Goal: Task Accomplishment & Management: Manage account settings

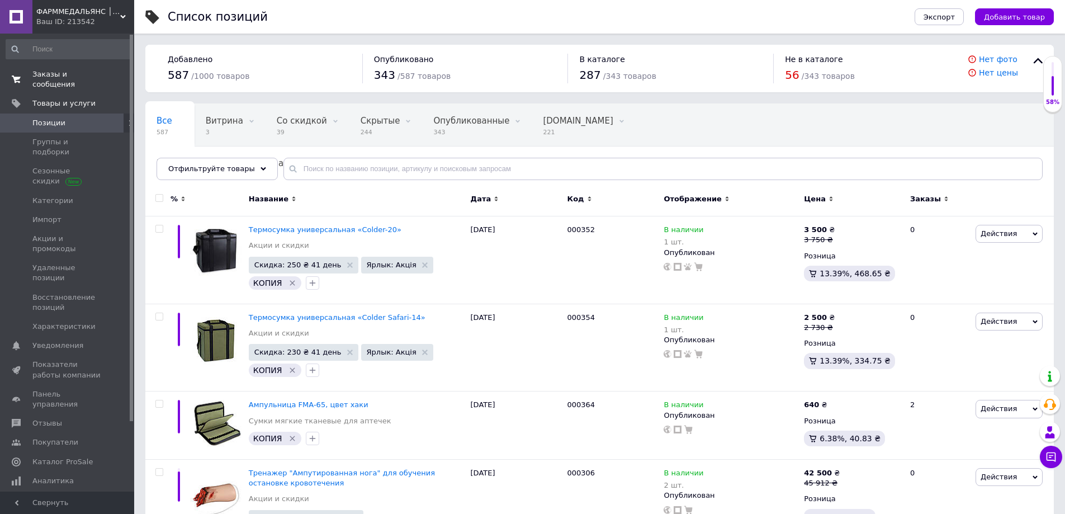
click at [67, 79] on span "Заказы и сообщения" at bounding box center [67, 79] width 71 height 20
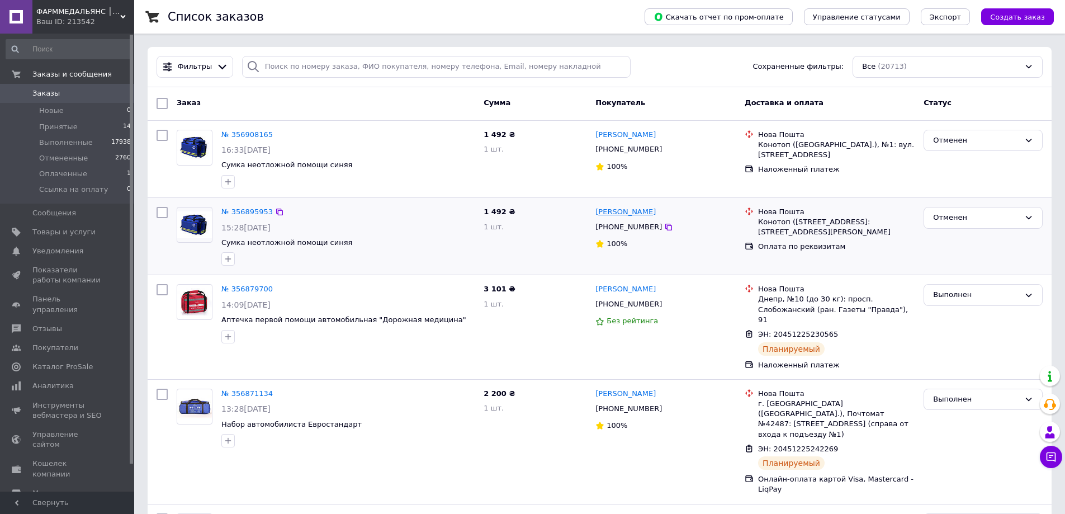
drag, startPoint x: 586, startPoint y: 211, endPoint x: 649, endPoint y: 211, distance: 62.6
click at [649, 211] on div "№ 356895953 15:28, 12.08.2025 Сумка неотложной помощи синяя 1 492 ₴ 1 шт. Олекс…" at bounding box center [599, 236] width 895 height 68
click at [684, 214] on div "Олександр Лисенко" at bounding box center [665, 212] width 143 height 13
click at [60, 274] on span "Показатели работы компании" at bounding box center [67, 275] width 71 height 20
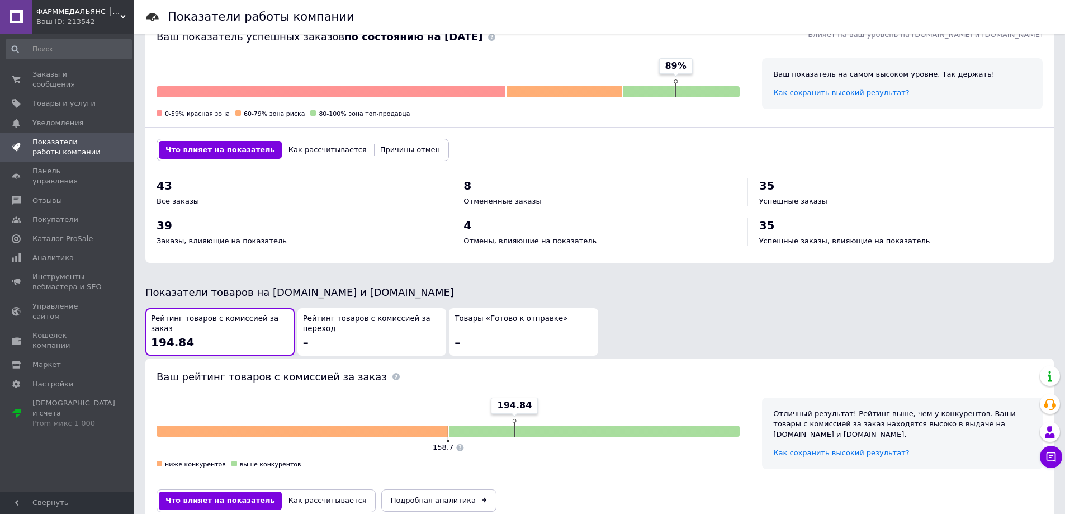
scroll to position [391, 0]
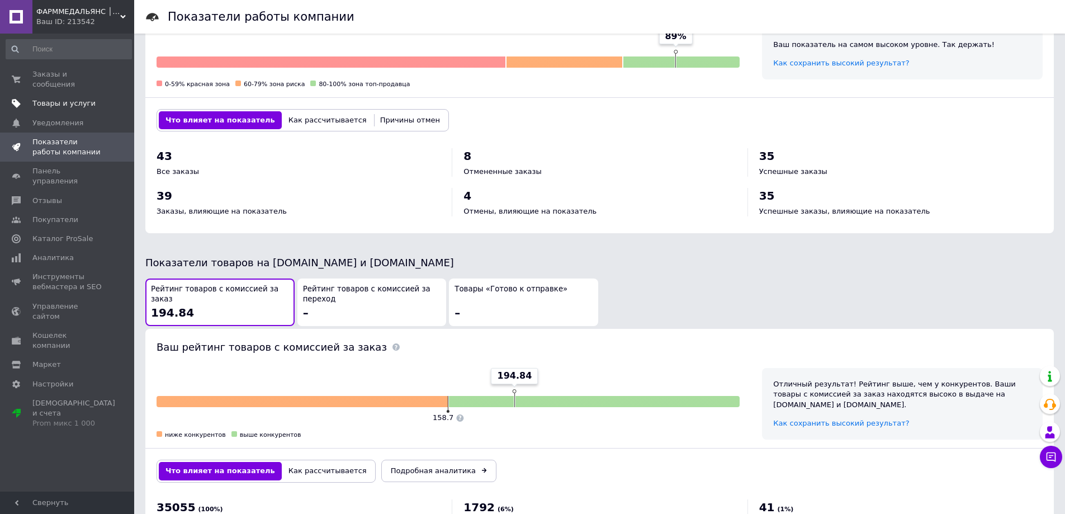
click at [49, 98] on span "Товары и услуги" at bounding box center [63, 103] width 63 height 10
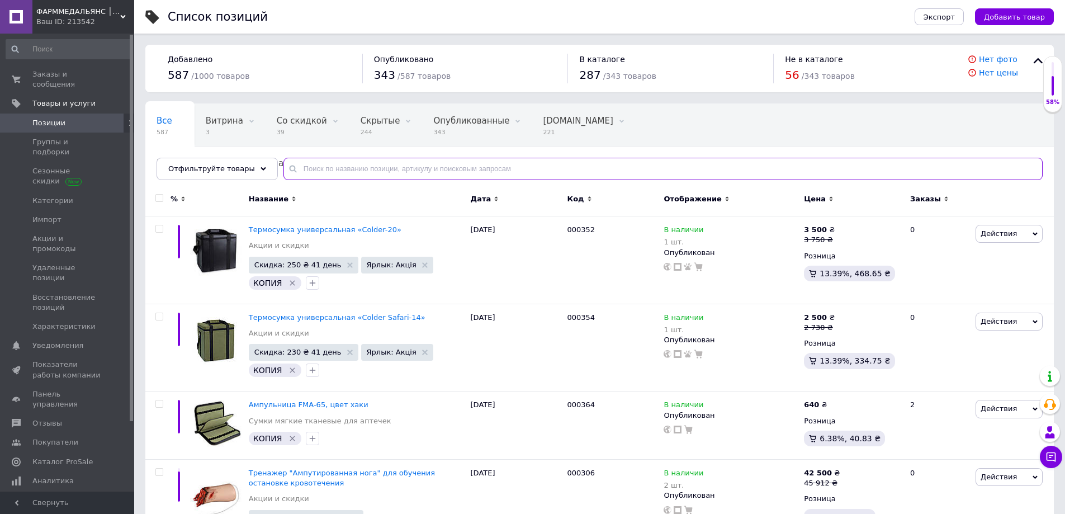
click at [331, 166] on input "text" at bounding box center [662, 169] width 759 height 22
paste input "000212"
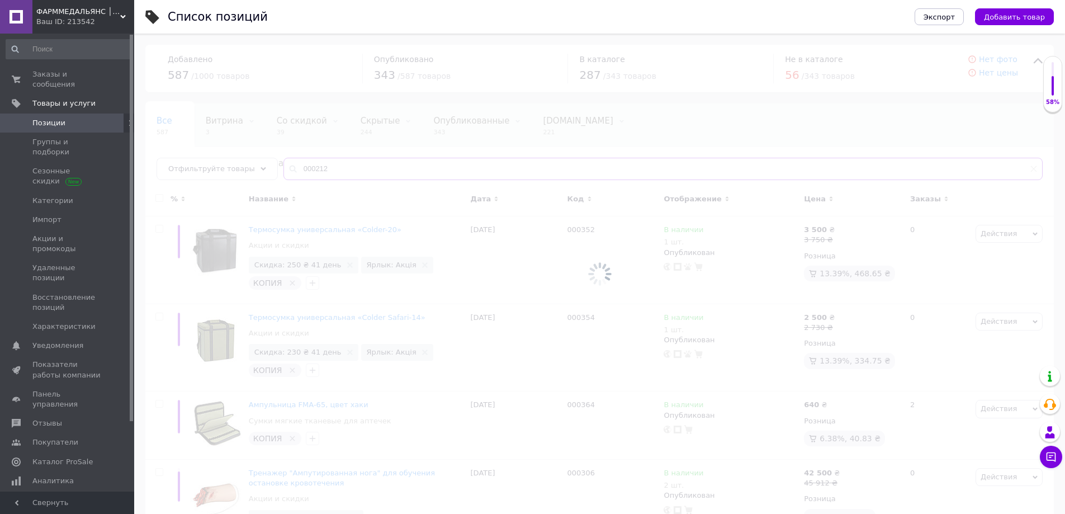
type input "000212"
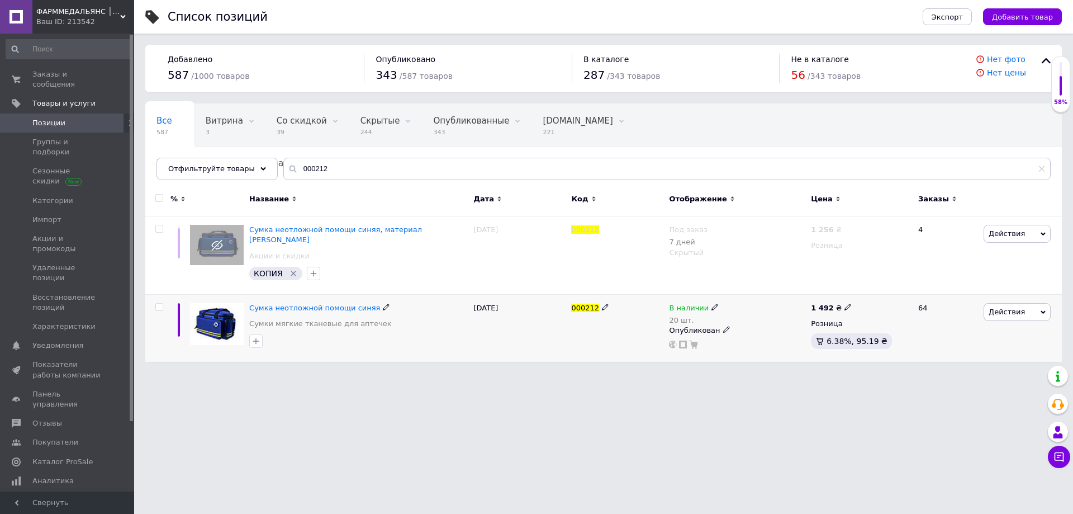
click at [712, 304] on icon at bounding box center [715, 307] width 7 height 7
click at [749, 314] on li "Нет в наличии" at bounding box center [778, 322] width 106 height 16
drag, startPoint x: 756, startPoint y: 329, endPoint x: 720, endPoint y: 347, distance: 40.5
click at [722, 337] on div "Наличие Нет в наличии В наличии Под заказ Готово к отправке Остатки 20 шт." at bounding box center [794, 314] width 152 height 91
drag, startPoint x: 613, startPoint y: 414, endPoint x: 641, endPoint y: 409, distance: 28.0
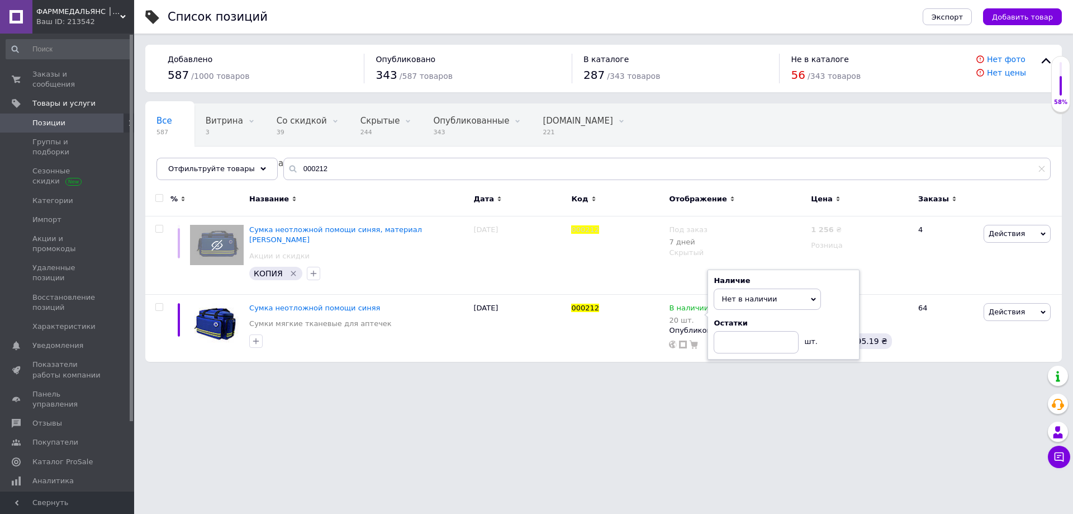
click at [613, 373] on html "ФАРММЕДАЛЬЯНС │ АПТЕЧКИ В УКРАИНЕ Ваш ID: 213542 Сайт ФАРММЕДАЛЬЯНС │ АПТЕЧКИ В…" at bounding box center [536, 186] width 1073 height 373
click at [50, 336] on link "Уведомления 0 0" at bounding box center [69, 345] width 138 height 19
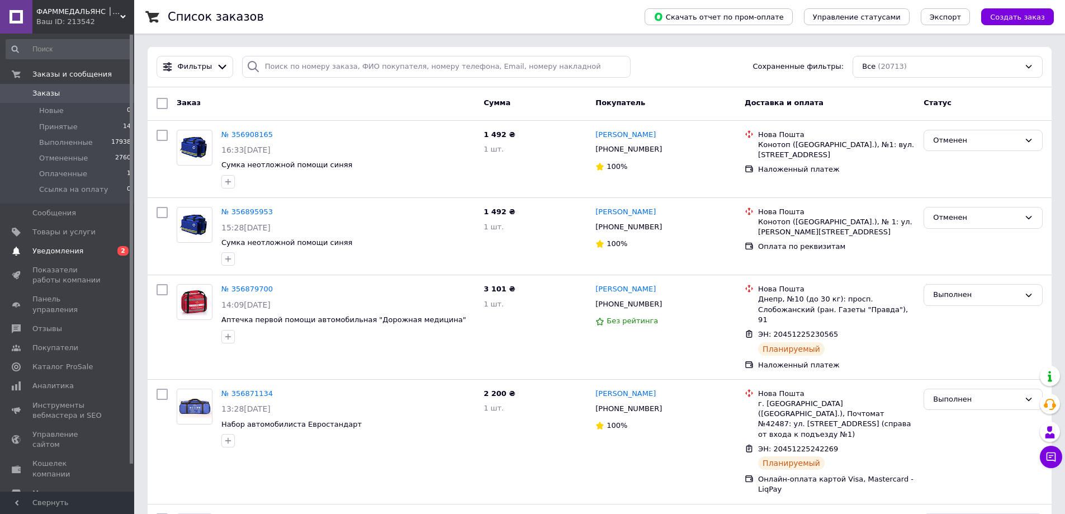
click at [32, 249] on span at bounding box center [16, 251] width 32 height 10
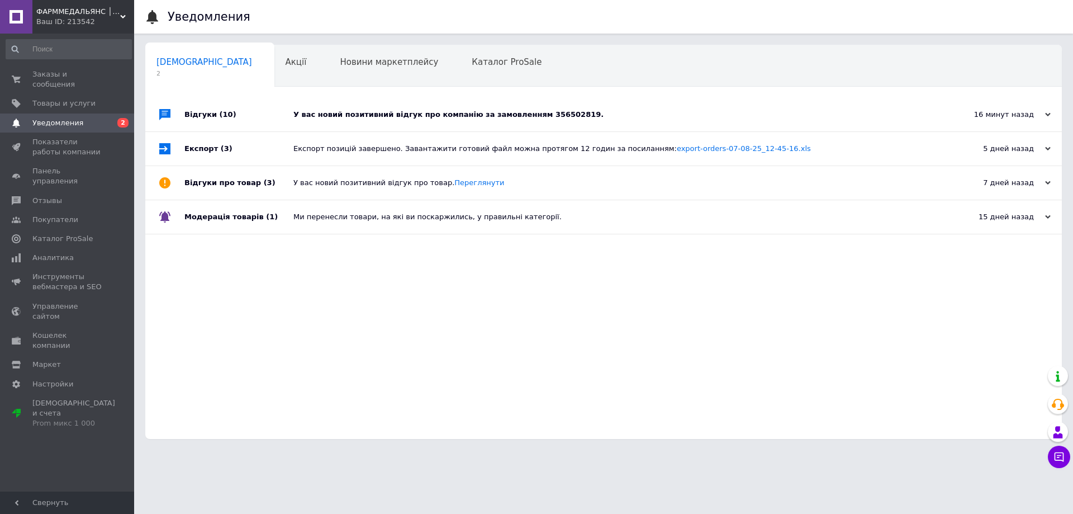
click at [357, 113] on div "У вас новий позитивний відгук про компанію за замовленням 356502819." at bounding box center [617, 115] width 646 height 10
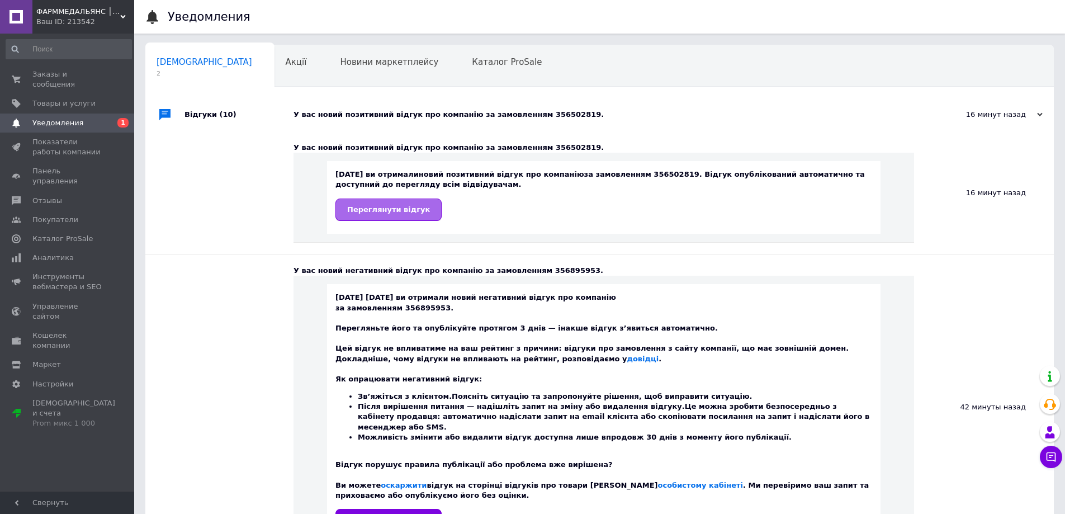
click at [383, 205] on span "Переглянути відгук" at bounding box center [388, 209] width 83 height 8
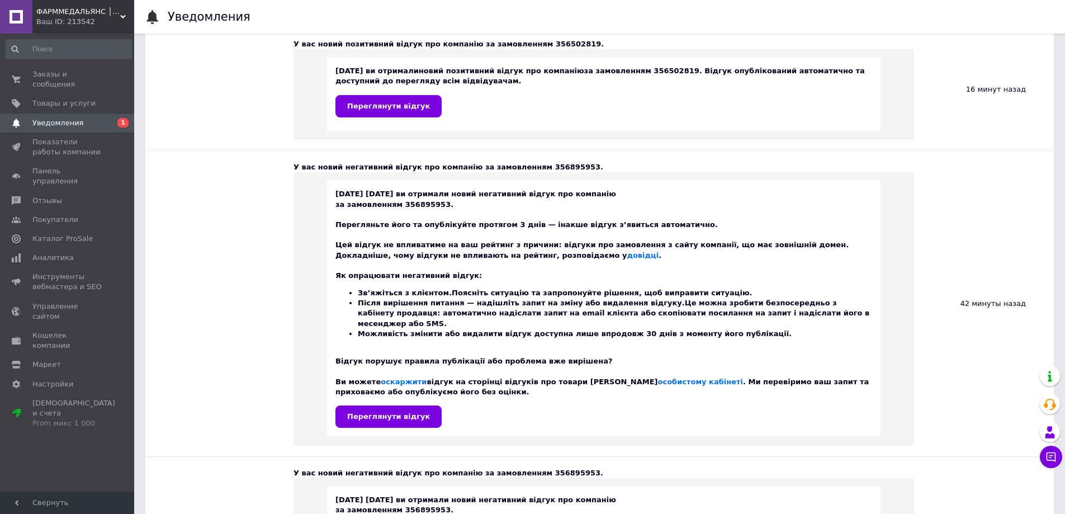
scroll to position [224, 0]
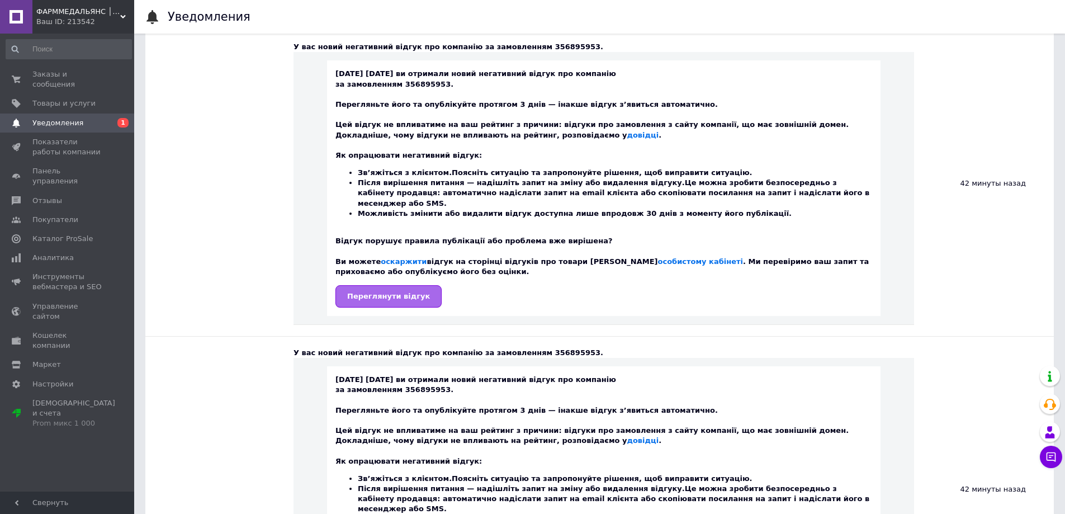
click at [381, 292] on span "Переглянути відгук" at bounding box center [388, 296] width 83 height 8
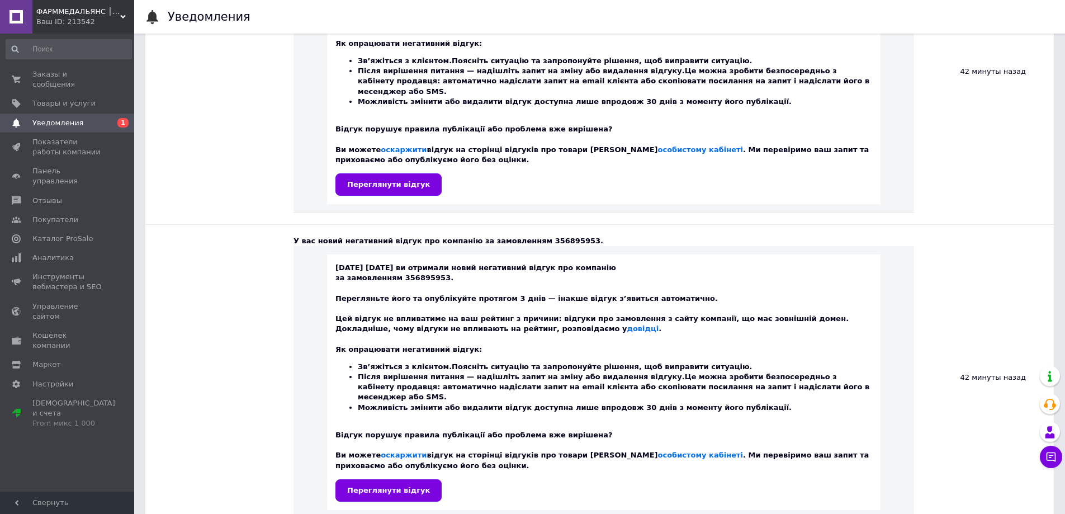
scroll to position [391, 0]
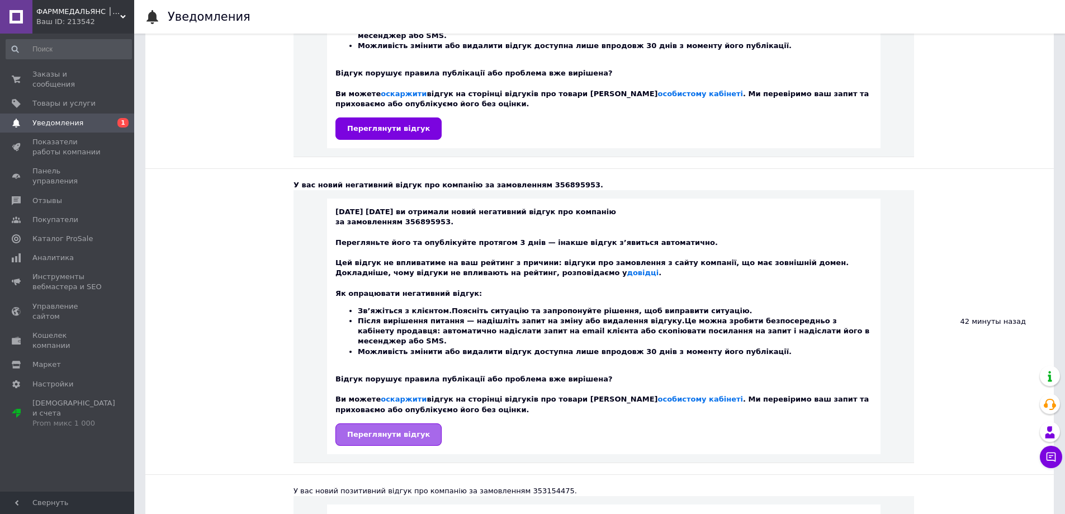
click at [368, 430] on span "Переглянути відгук" at bounding box center [388, 434] width 83 height 8
click at [52, 98] on span "Товары и услуги" at bounding box center [63, 103] width 63 height 10
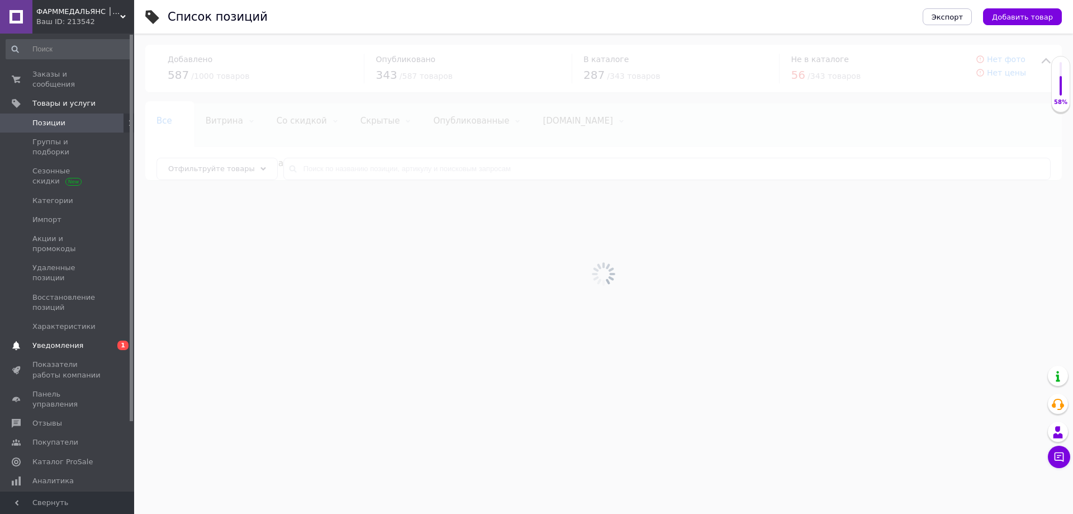
click at [44, 340] on span "Уведомления" at bounding box center [57, 345] width 51 height 10
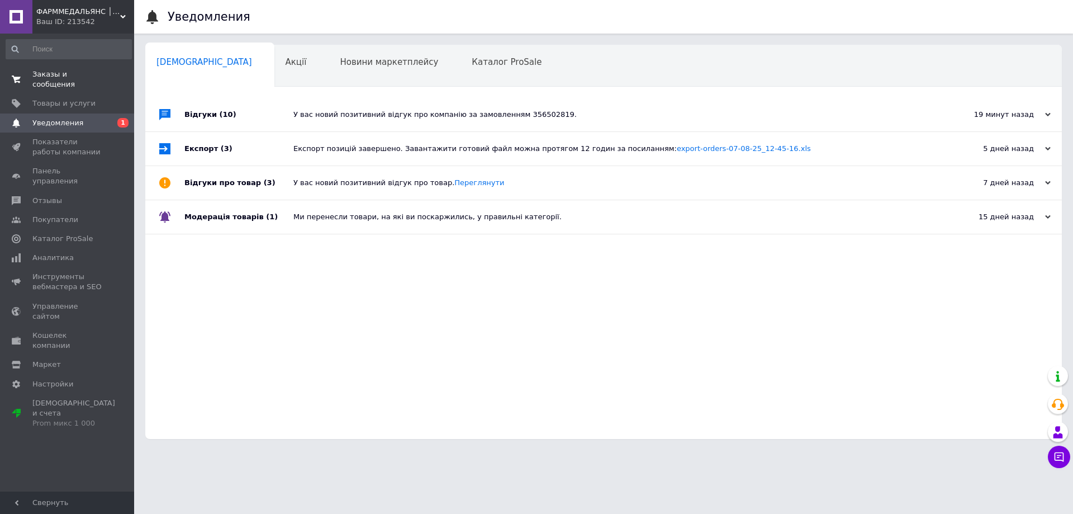
click at [46, 75] on span "Заказы и сообщения" at bounding box center [67, 79] width 71 height 20
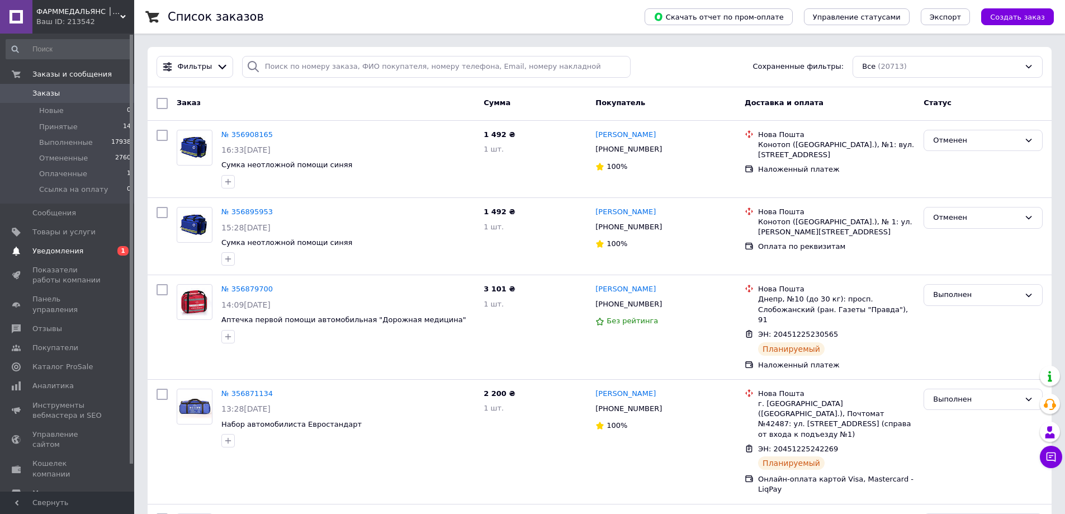
click at [42, 248] on span "Уведомления" at bounding box center [57, 251] width 51 height 10
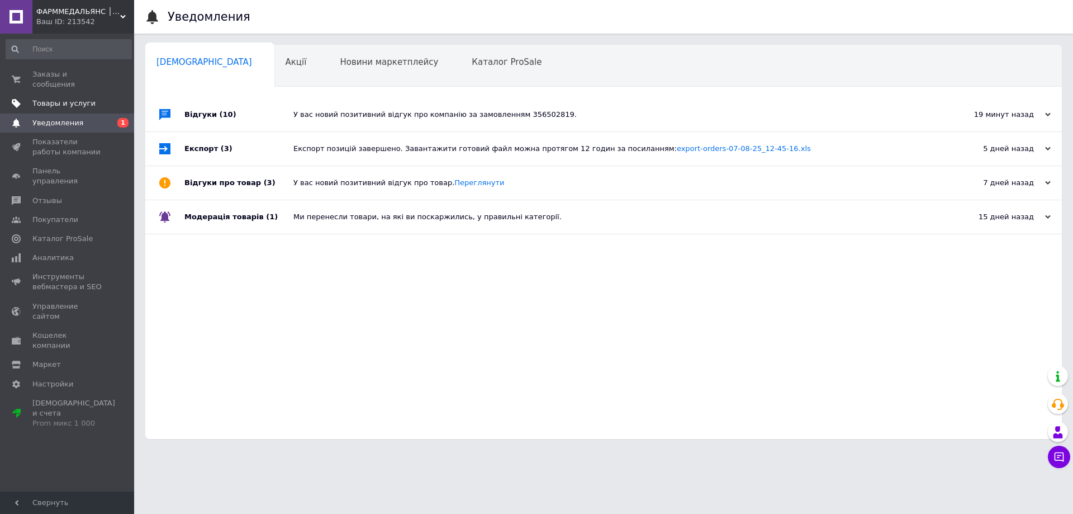
click at [53, 98] on span "Товары и услуги" at bounding box center [63, 103] width 63 height 10
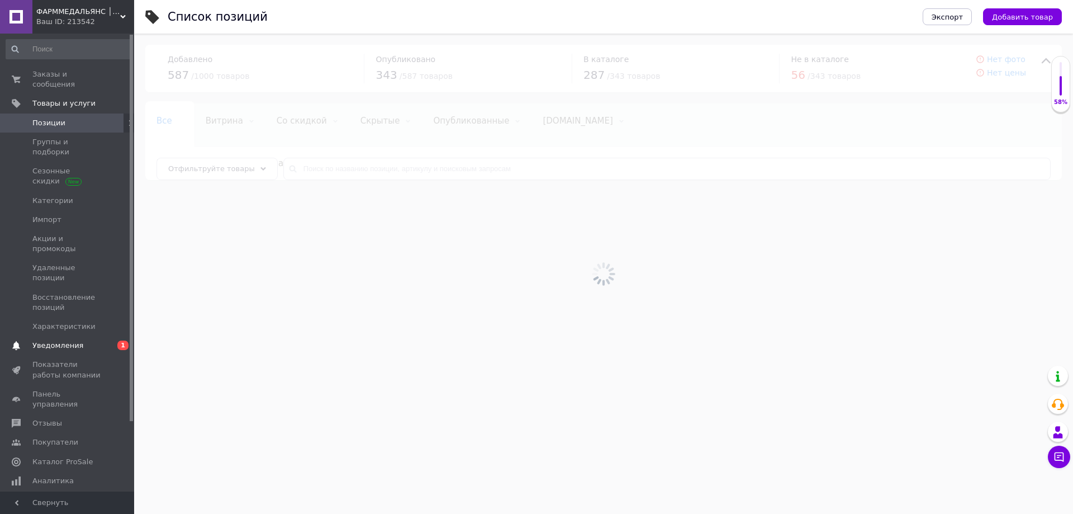
click at [50, 340] on span "Уведомления" at bounding box center [57, 345] width 51 height 10
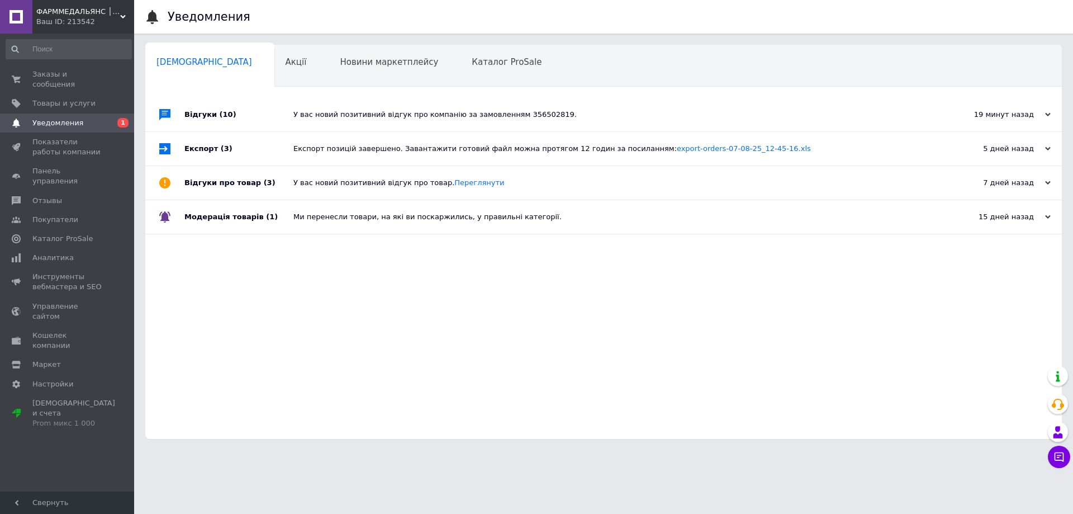
click at [325, 117] on div "У вас новий позитивний відгук про компанію за замовленням 356502819." at bounding box center [617, 115] width 646 height 10
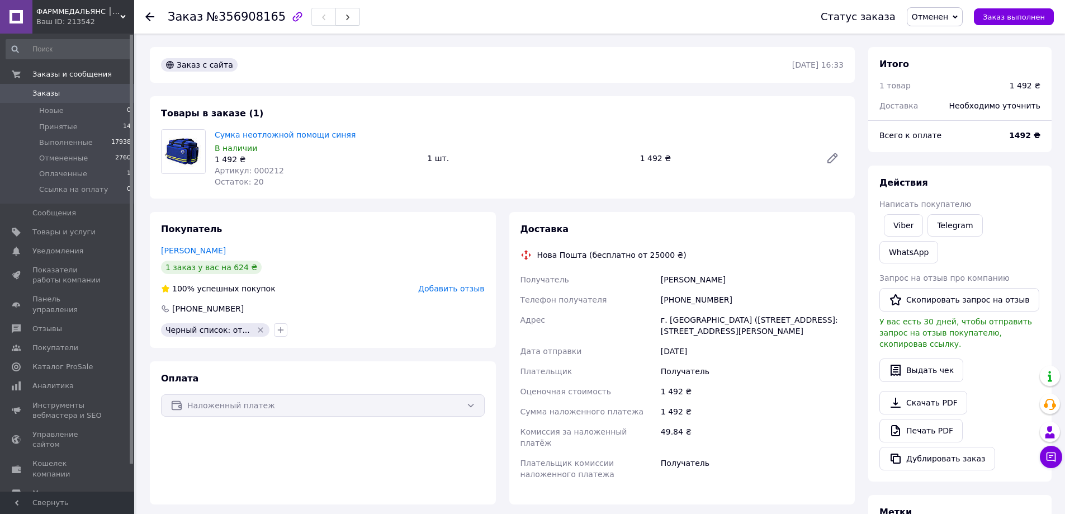
click at [259, 169] on span "Артикул: 000212" at bounding box center [249, 170] width 69 height 9
copy span "000212"
